Goal: Check status: Check status

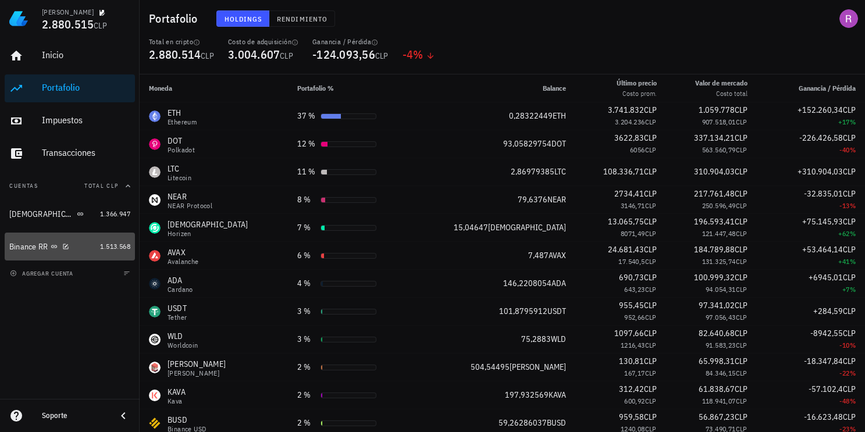
click at [35, 248] on div "Binance RR" at bounding box center [28, 247] width 39 height 10
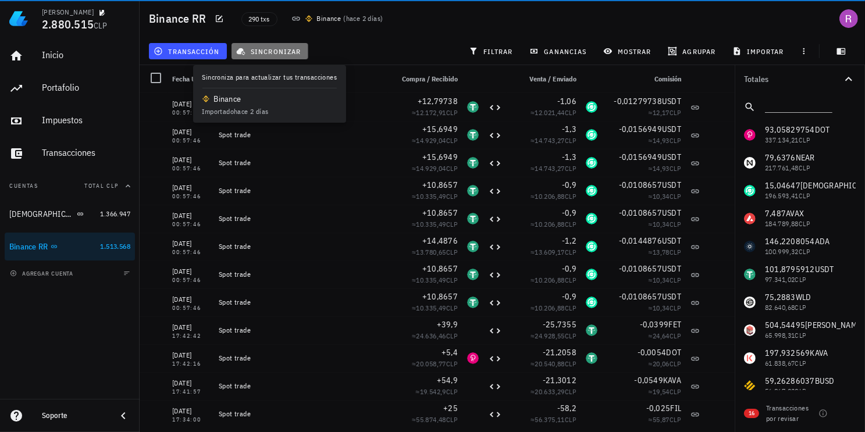
click at [280, 52] on span "sincronizar" at bounding box center [269, 51] width 62 height 9
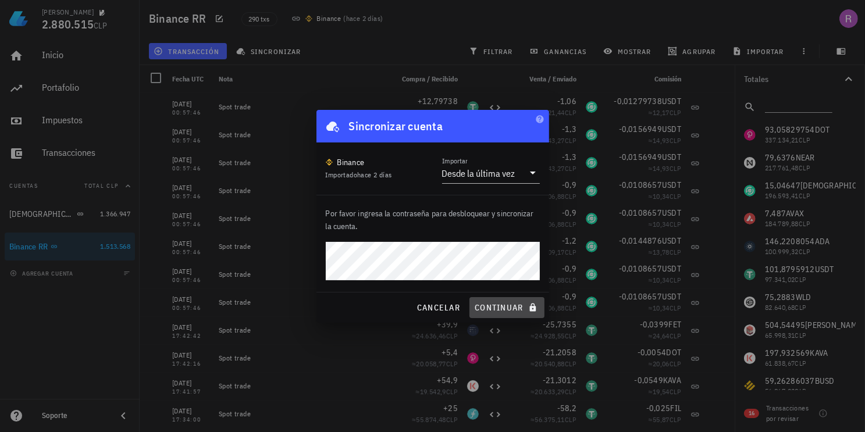
click at [512, 309] on span "continuar" at bounding box center [506, 307] width 65 height 10
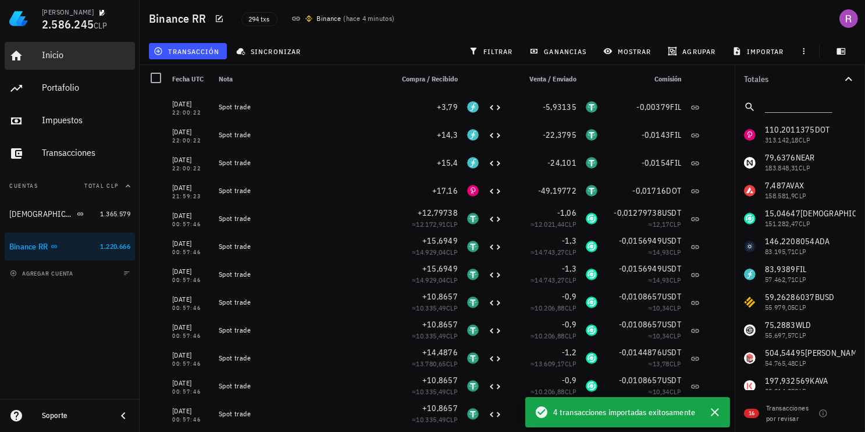
click at [42, 50] on div "Inicio" at bounding box center [86, 54] width 88 height 11
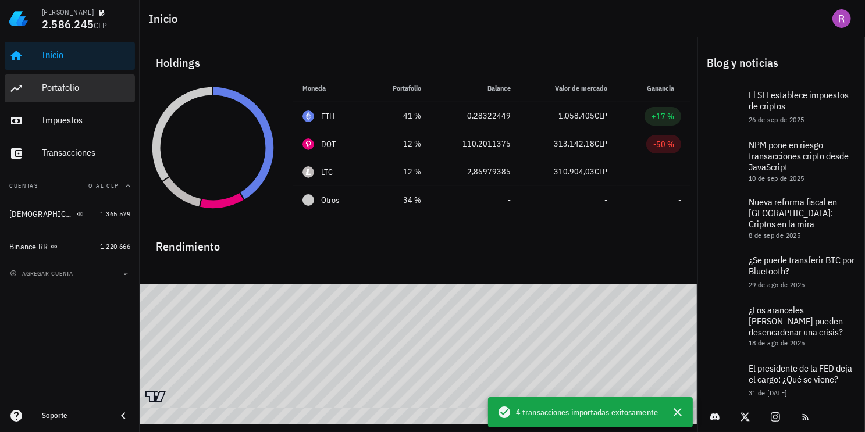
click at [58, 89] on div "Portafolio" at bounding box center [86, 87] width 88 height 11
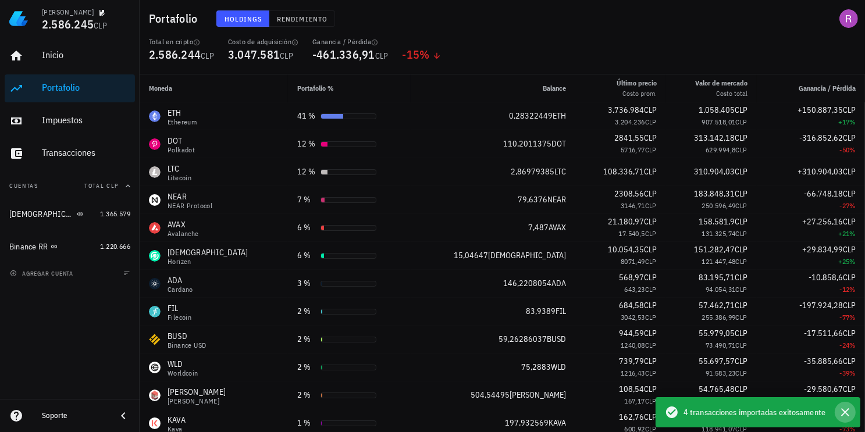
click at [853, 416] on button "button" at bounding box center [845, 412] width 21 height 21
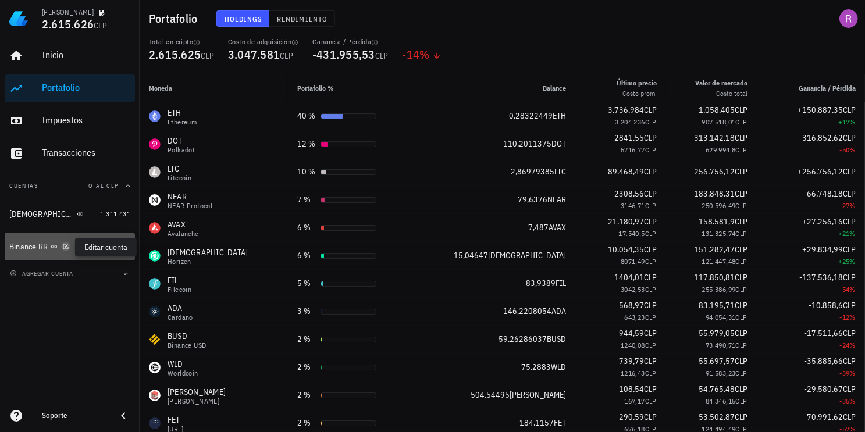
click at [64, 244] on icon "button" at bounding box center [65, 246] width 5 height 5
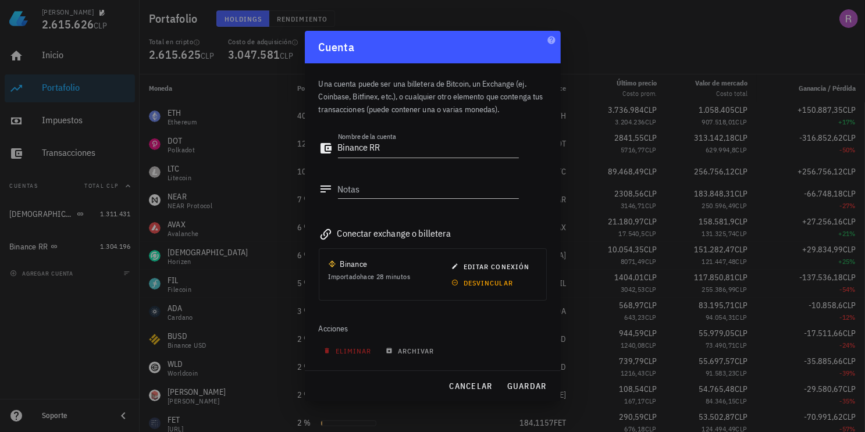
click at [52, 377] on div at bounding box center [432, 216] width 865 height 432
click at [69, 334] on div at bounding box center [432, 216] width 865 height 432
drag, startPoint x: 54, startPoint y: 338, endPoint x: 135, endPoint y: 328, distance: 82.0
click at [54, 337] on div at bounding box center [432, 216] width 865 height 432
click at [535, 386] on span "guardar" at bounding box center [527, 386] width 40 height 10
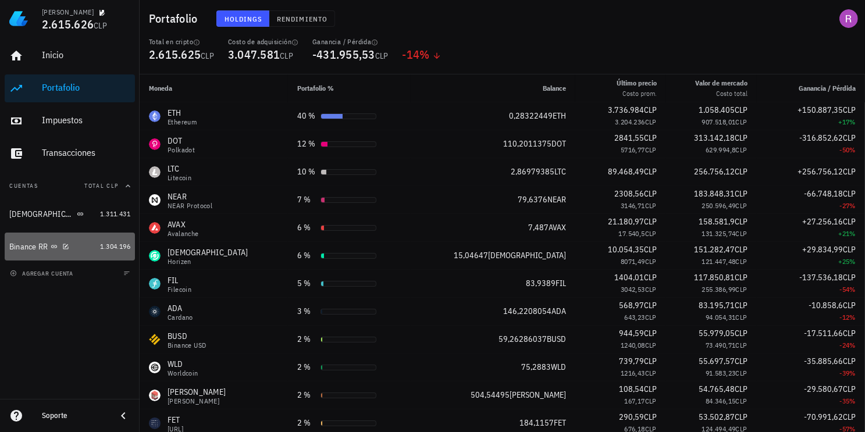
click at [24, 250] on div "Binance RR" at bounding box center [28, 247] width 39 height 10
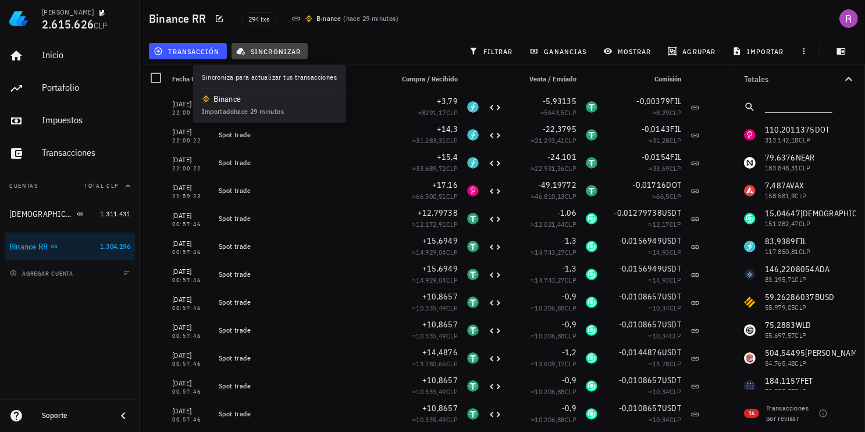
click at [276, 51] on span "sincronizar" at bounding box center [269, 51] width 62 height 9
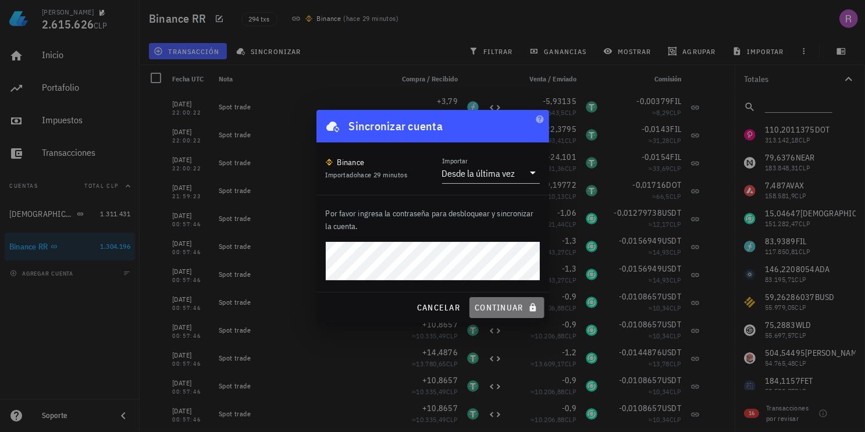
click at [510, 316] on button "continuar" at bounding box center [506, 307] width 74 height 21
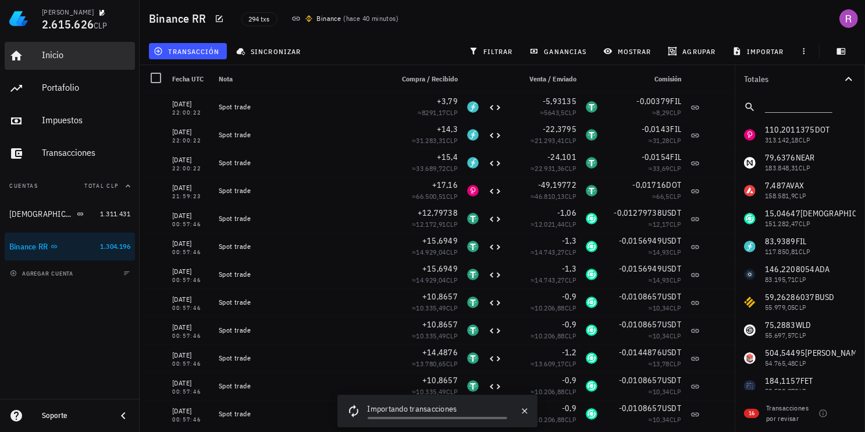
click at [51, 53] on div "Inicio" at bounding box center [86, 54] width 88 height 11
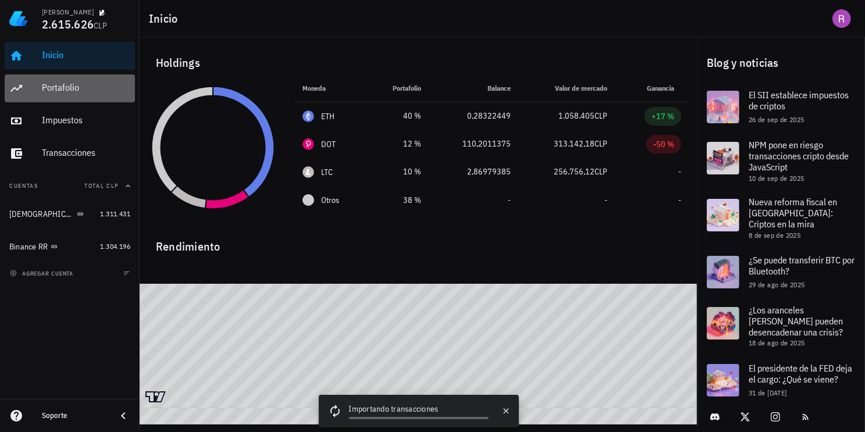
drag, startPoint x: 60, startPoint y: 79, endPoint x: 142, endPoint y: 92, distance: 82.5
click at [60, 79] on div "Portafolio" at bounding box center [86, 88] width 88 height 26
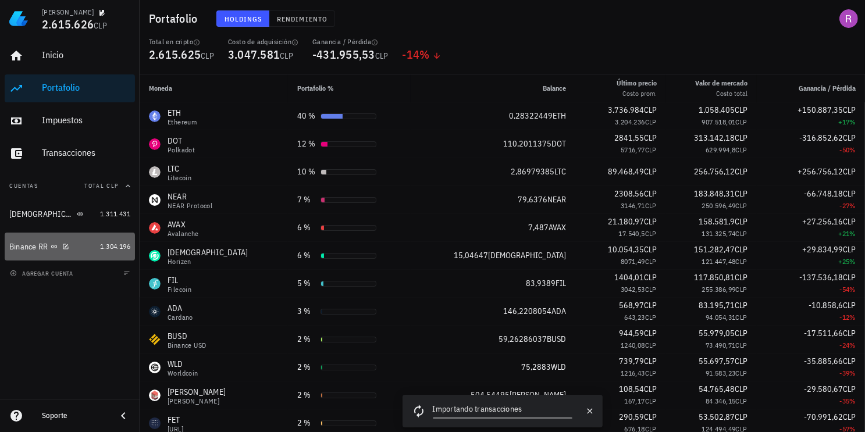
click at [44, 245] on div "Binance RR" at bounding box center [28, 247] width 39 height 10
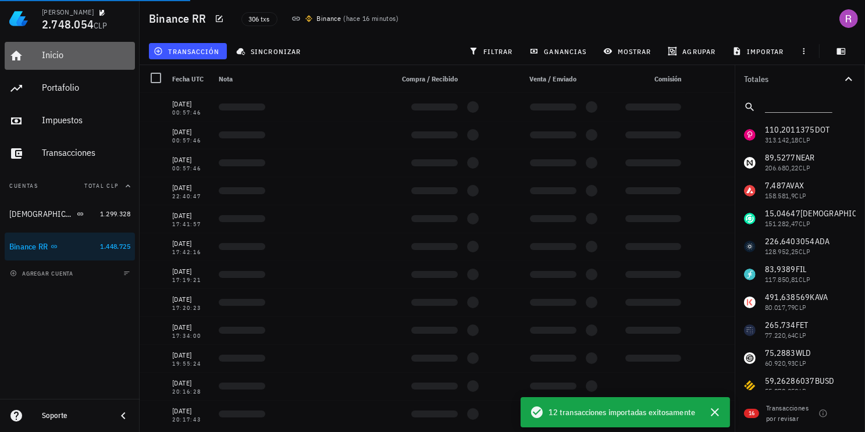
click at [51, 53] on div "Inicio" at bounding box center [86, 54] width 88 height 11
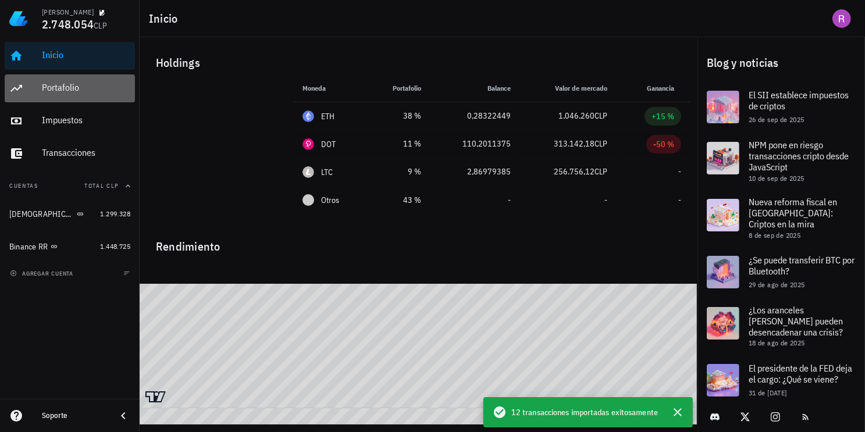
click at [52, 81] on div "Portafolio" at bounding box center [86, 88] width 88 height 26
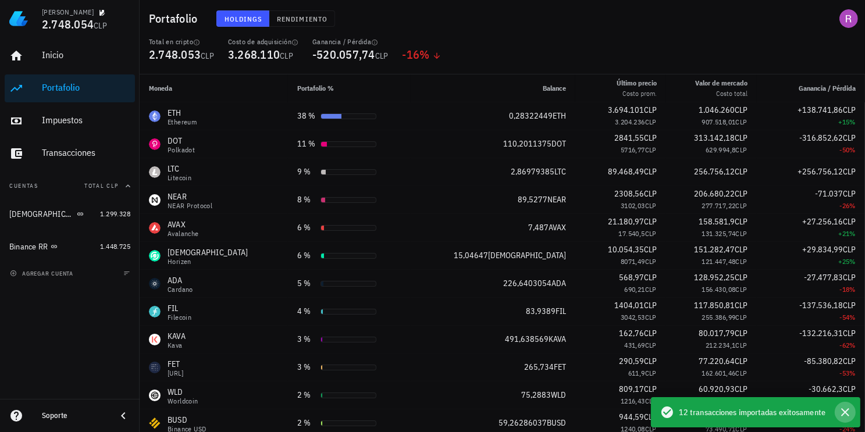
click at [849, 415] on icon "button" at bounding box center [845, 412] width 14 height 14
